Goal: Find specific page/section: Find specific page/section

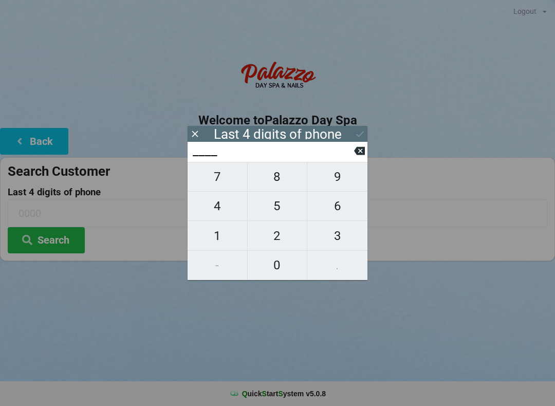
click at [211, 207] on span "4" at bounding box center [218, 206] width 60 height 22
type input "4___"
click at [277, 187] on span "8" at bounding box center [278, 177] width 60 height 22
type input "48__"
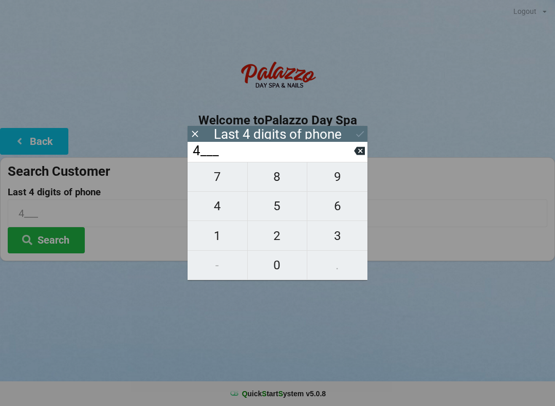
type input "48__"
click at [348, 181] on span "9" at bounding box center [337, 177] width 60 height 22
type input "489_"
click at [216, 207] on span "4" at bounding box center [218, 206] width 60 height 22
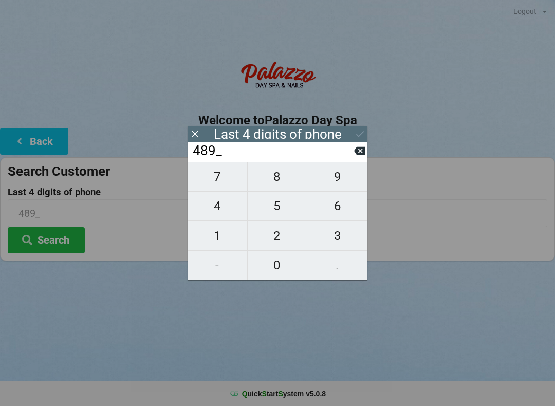
type input "4894"
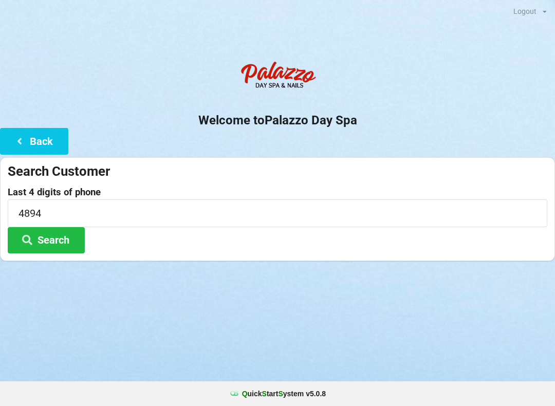
click at [55, 246] on button "Search" at bounding box center [46, 240] width 77 height 26
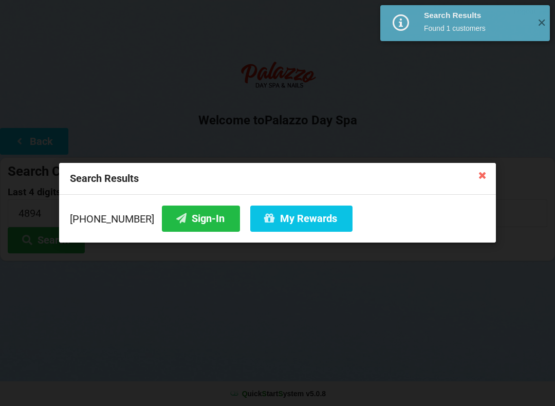
click at [303, 214] on button "My Rewards" at bounding box center [301, 219] width 102 height 26
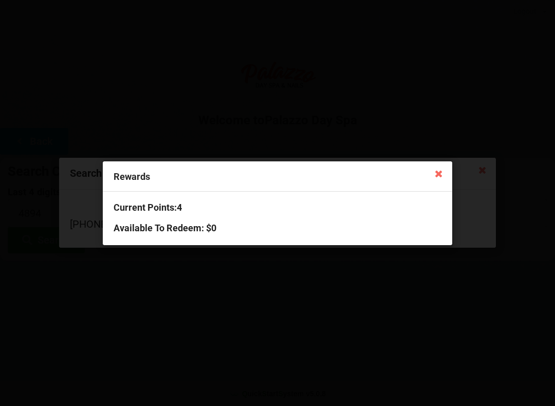
click at [444, 177] on icon at bounding box center [439, 173] width 16 height 16
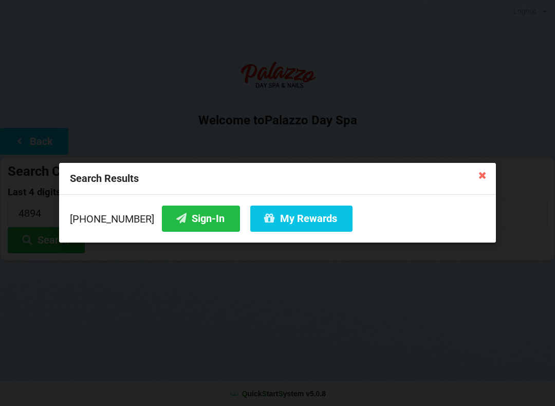
click at [196, 216] on button "Sign-In" at bounding box center [201, 219] width 78 height 26
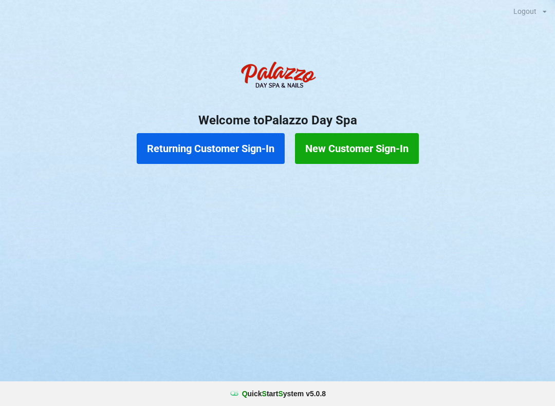
click at [225, 146] on button "Returning Customer Sign-In" at bounding box center [211, 148] width 148 height 31
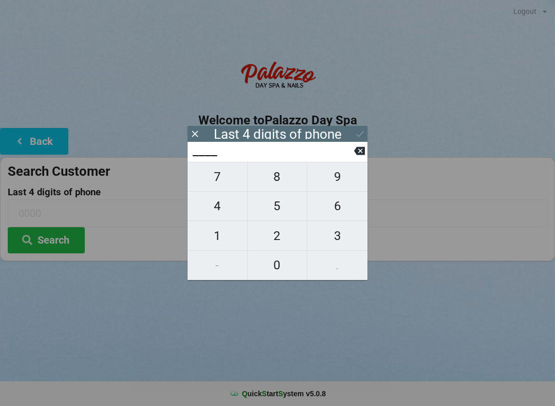
click at [340, 188] on span "9" at bounding box center [337, 177] width 60 height 22
type input "9___"
click at [338, 182] on span "9" at bounding box center [337, 177] width 60 height 22
type input "99__"
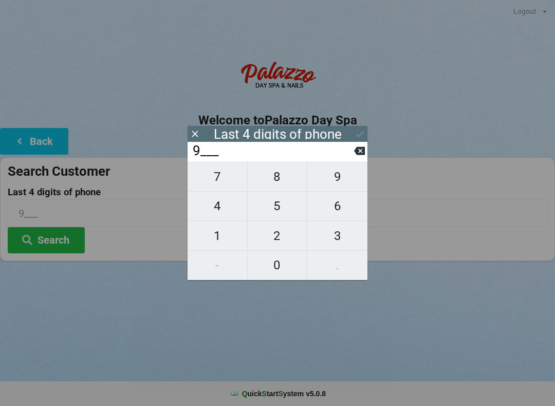
type input "99__"
click at [364, 155] on icon at bounding box center [359, 151] width 11 height 8
type input "9___"
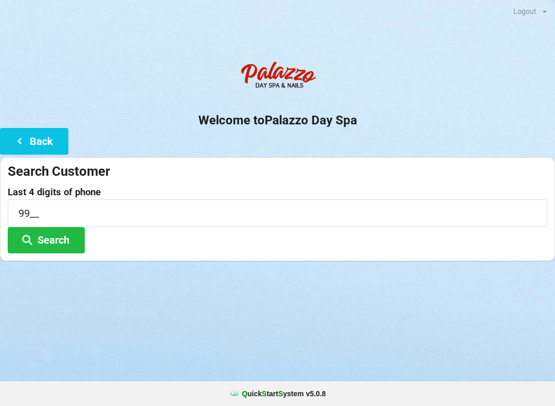
click at [51, 146] on button "Back" at bounding box center [34, 141] width 68 height 26
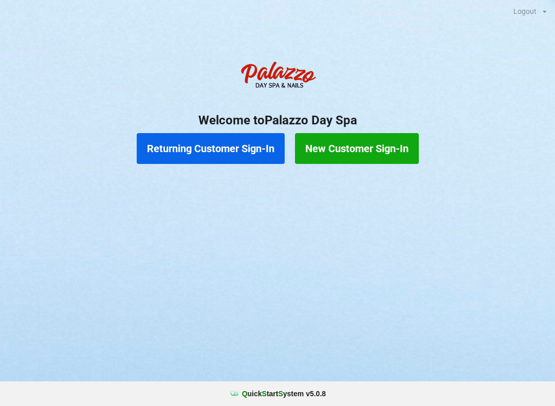
click at [239, 155] on button "Returning Customer Sign-In" at bounding box center [211, 148] width 148 height 31
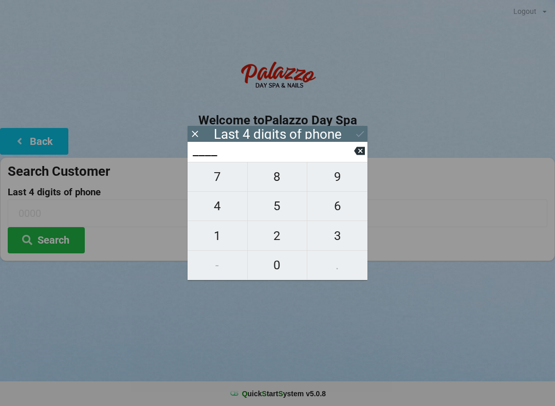
click at [345, 182] on span "9" at bounding box center [337, 177] width 60 height 22
type input "9___"
click at [286, 179] on span "8" at bounding box center [278, 177] width 60 height 22
type input "98__"
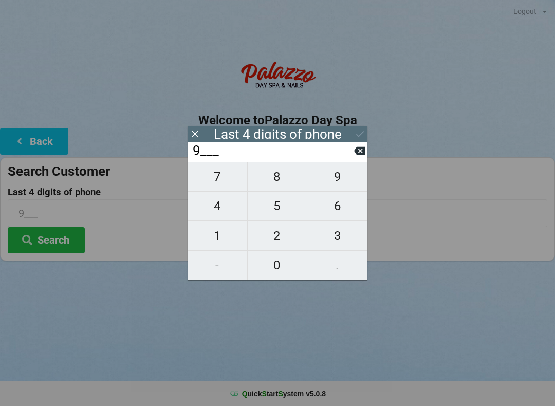
type input "98__"
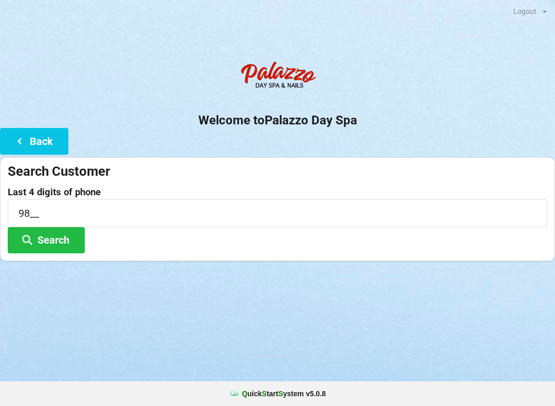
click at [47, 138] on button "Back" at bounding box center [34, 141] width 68 height 26
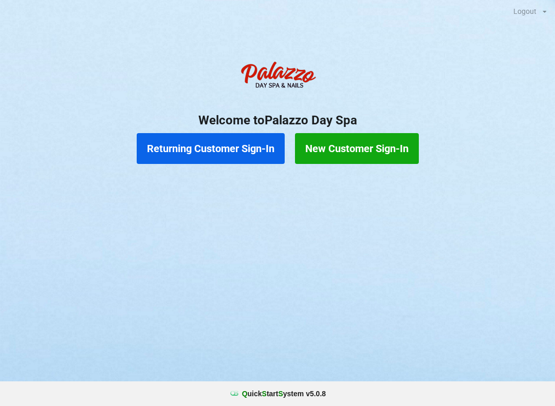
click at [241, 147] on button "Returning Customer Sign-In" at bounding box center [211, 148] width 148 height 31
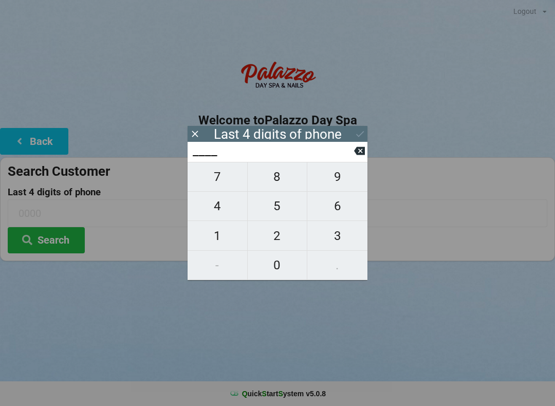
click at [359, 155] on icon at bounding box center [359, 151] width 11 height 8
click at [357, 155] on icon at bounding box center [359, 151] width 11 height 8
click at [342, 184] on span "9" at bounding box center [337, 177] width 60 height 22
type input "9___"
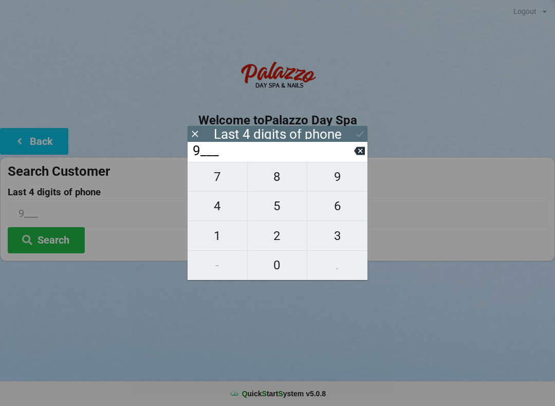
click at [289, 182] on span "8" at bounding box center [278, 177] width 60 height 22
type input "98__"
click at [225, 211] on span "4" at bounding box center [218, 206] width 60 height 22
type input "984_"
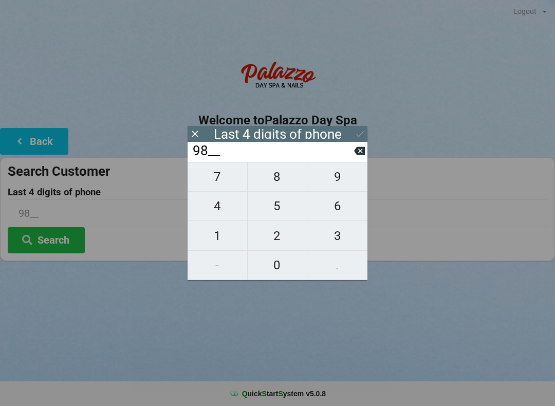
type input "984_"
click at [346, 212] on span "6" at bounding box center [337, 206] width 60 height 22
type input "9846"
click at [68, 239] on button "Search" at bounding box center [46, 240] width 77 height 26
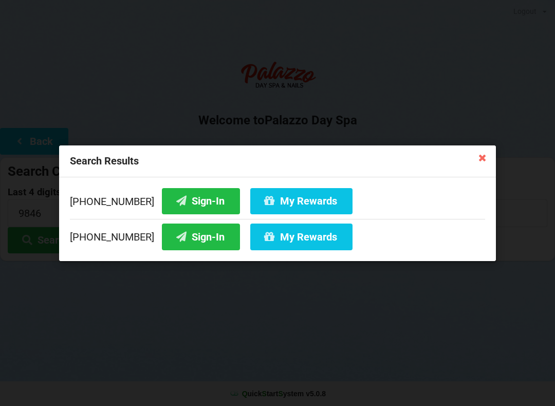
click at [193, 199] on button "Sign-In" at bounding box center [201, 201] width 78 height 26
